Goal: Find specific page/section: Find specific page/section

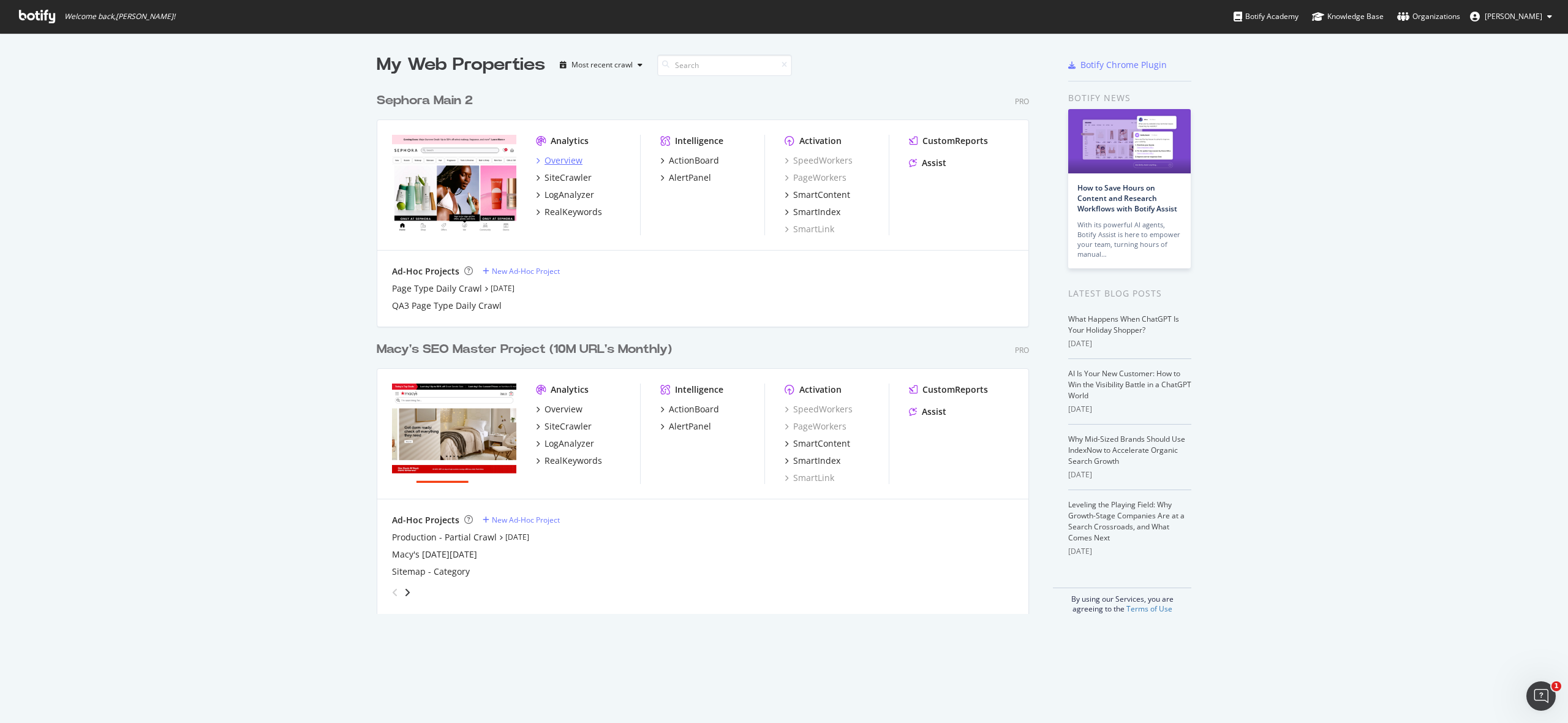
click at [561, 159] on div "Overview" at bounding box center [564, 160] width 38 height 13
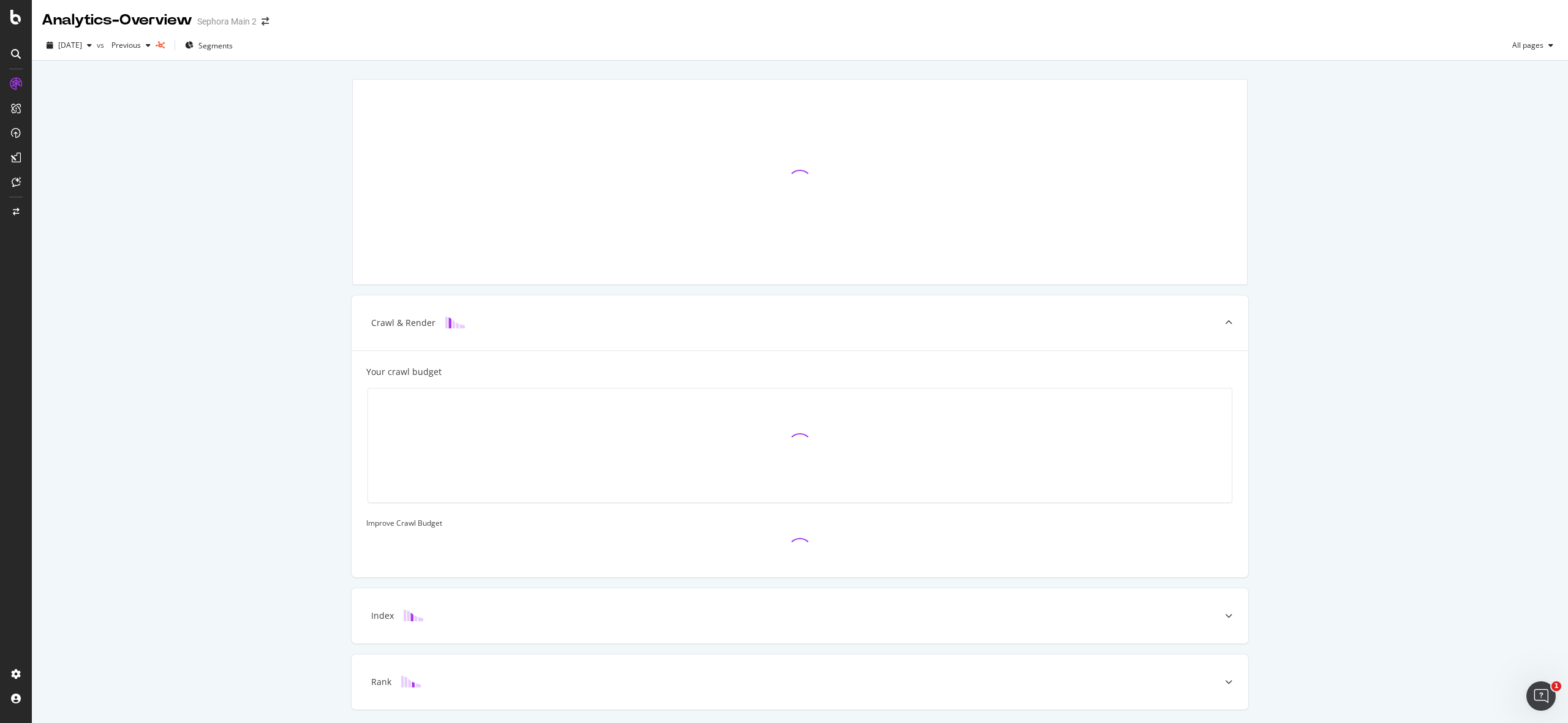
click at [1079, 93] on div at bounding box center [800, 182] width 894 height 204
